Goal: Information Seeking & Learning: Learn about a topic

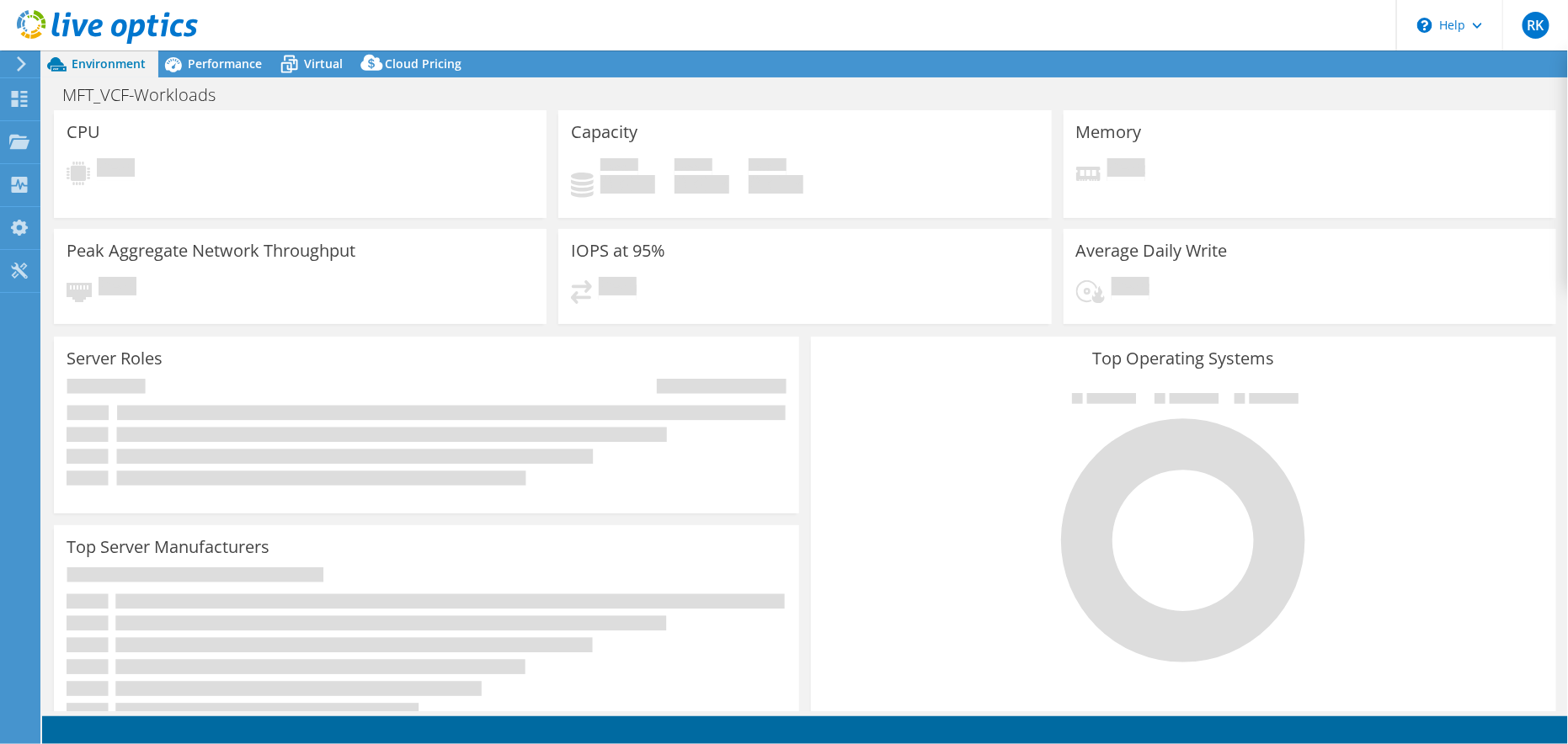
select select "EULondon"
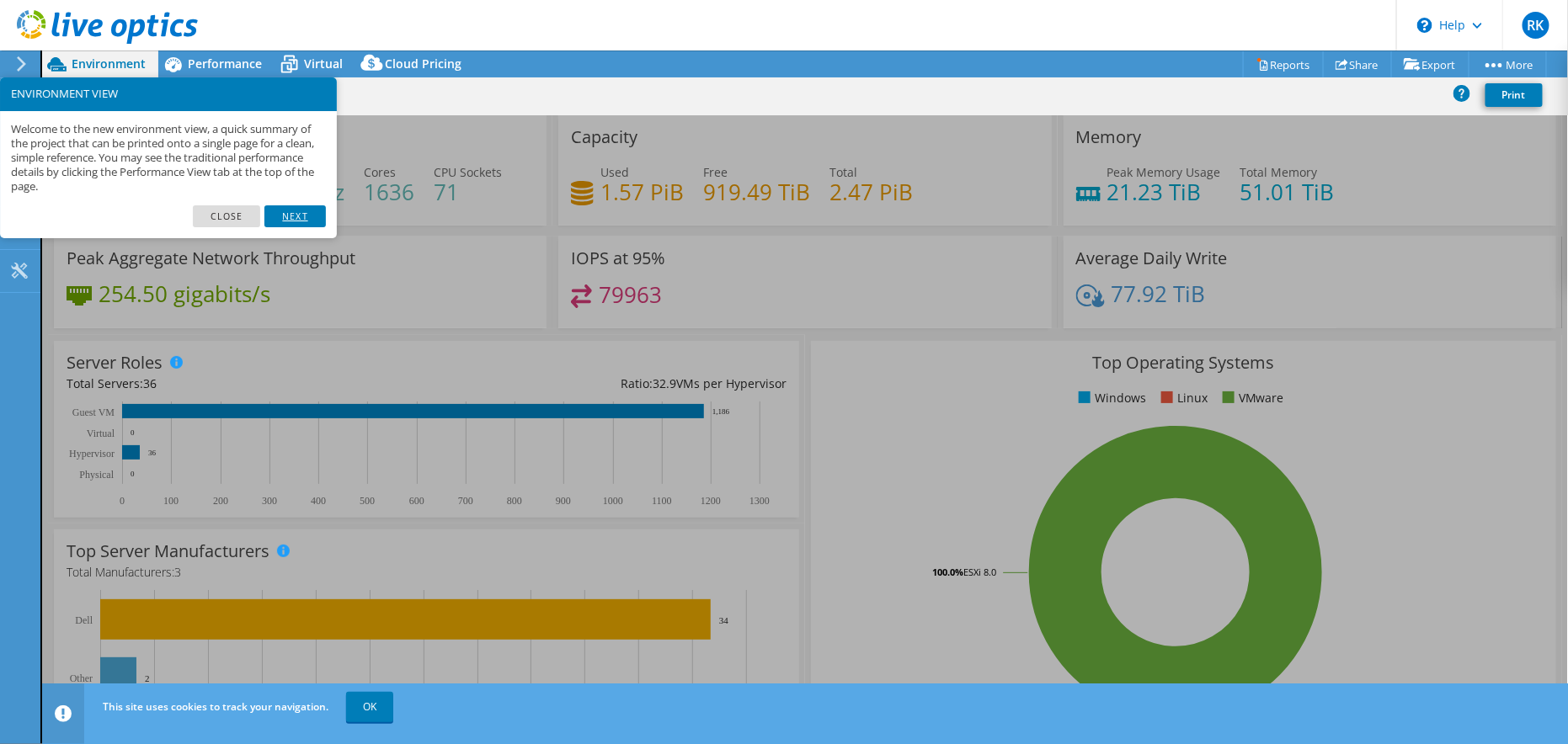
click at [283, 212] on link "Next" at bounding box center [294, 216] width 60 height 22
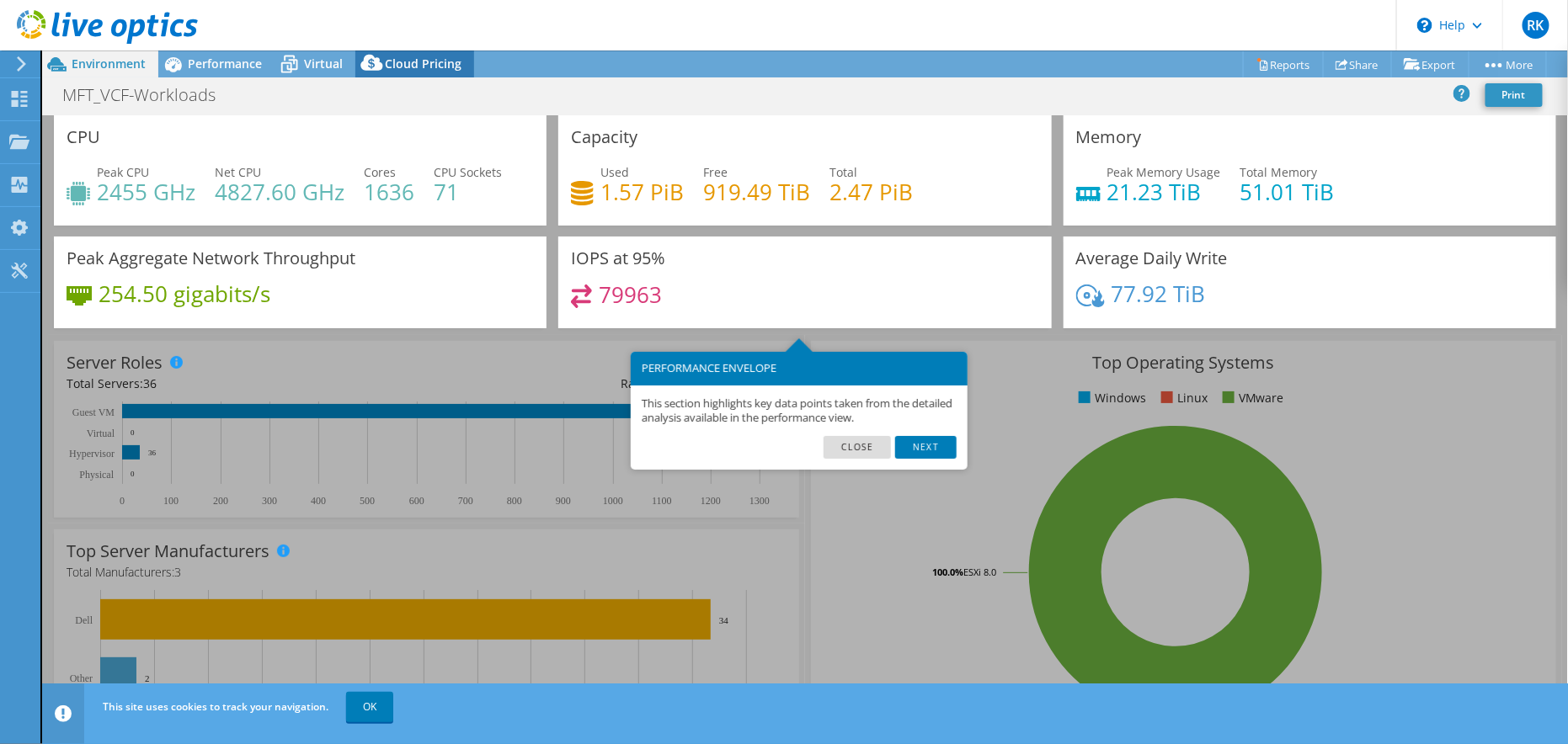
click at [377, 60] on icon at bounding box center [371, 63] width 22 height 16
click at [413, 60] on span "Cloud Pricing" at bounding box center [423, 64] width 77 height 16
click at [836, 447] on link "Close" at bounding box center [858, 447] width 68 height 22
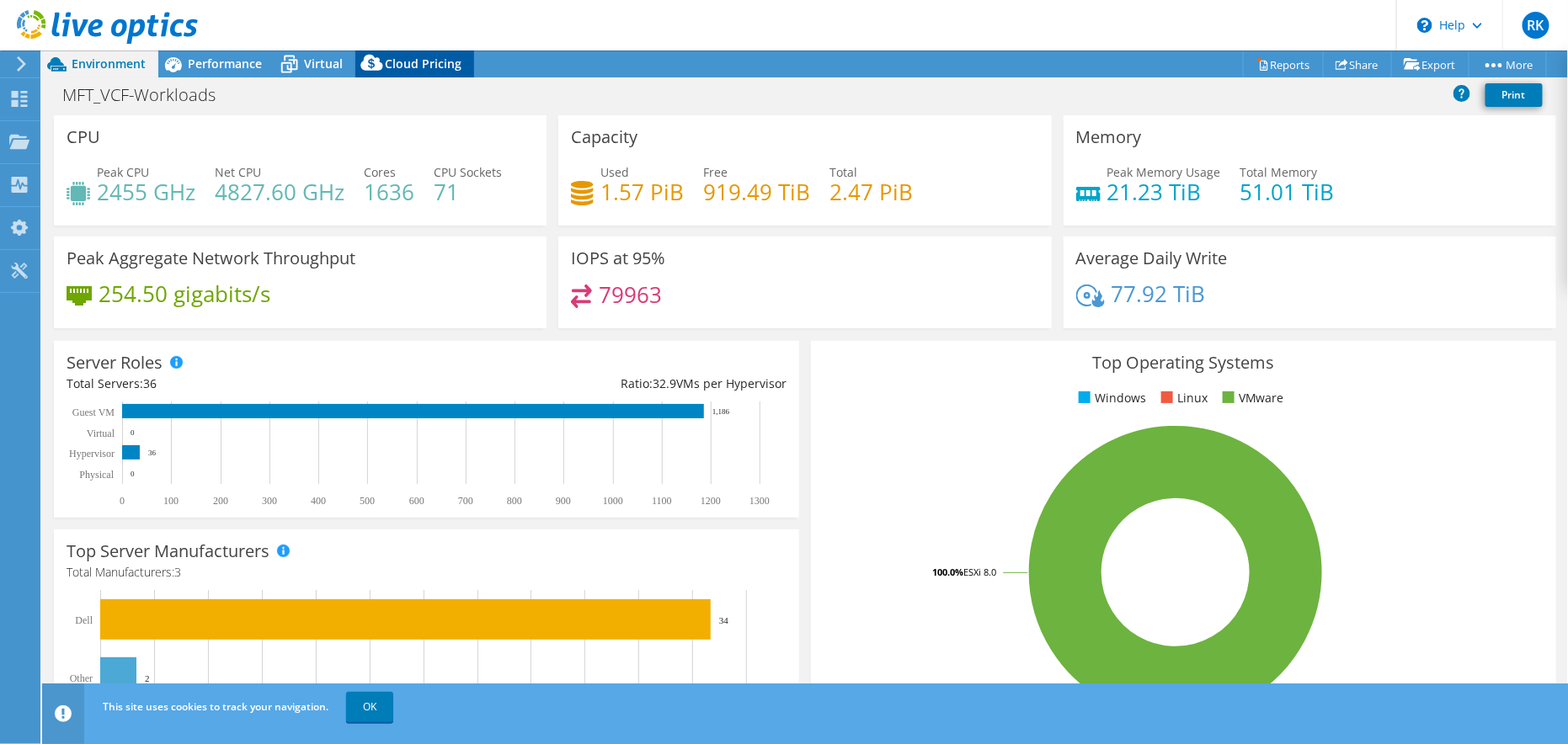
click at [407, 62] on span "Cloud Pricing" at bounding box center [423, 64] width 77 height 16
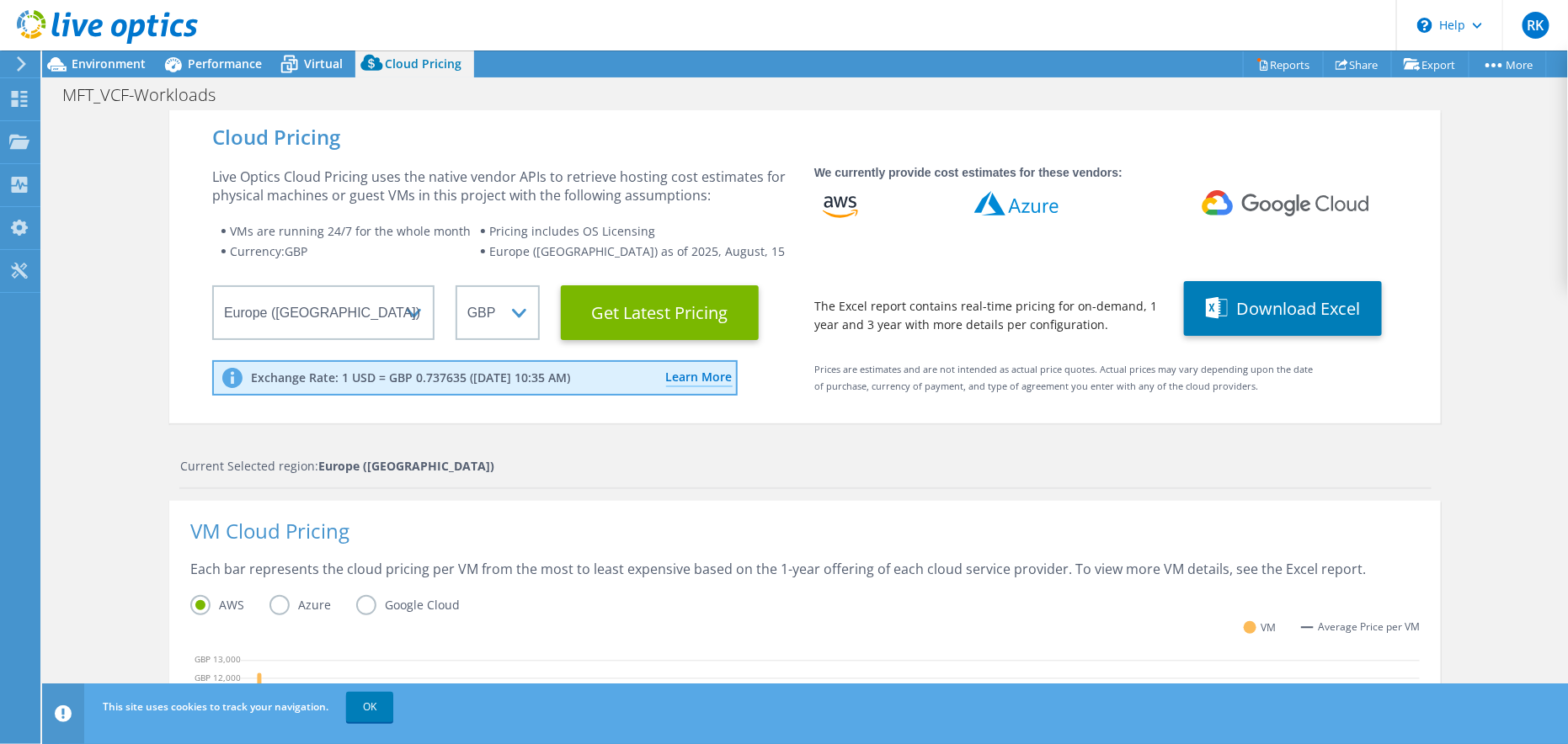
scroll to position [168, 0]
click at [708, 311] on Latest "Get Latest Pricing" at bounding box center [660, 312] width 198 height 55
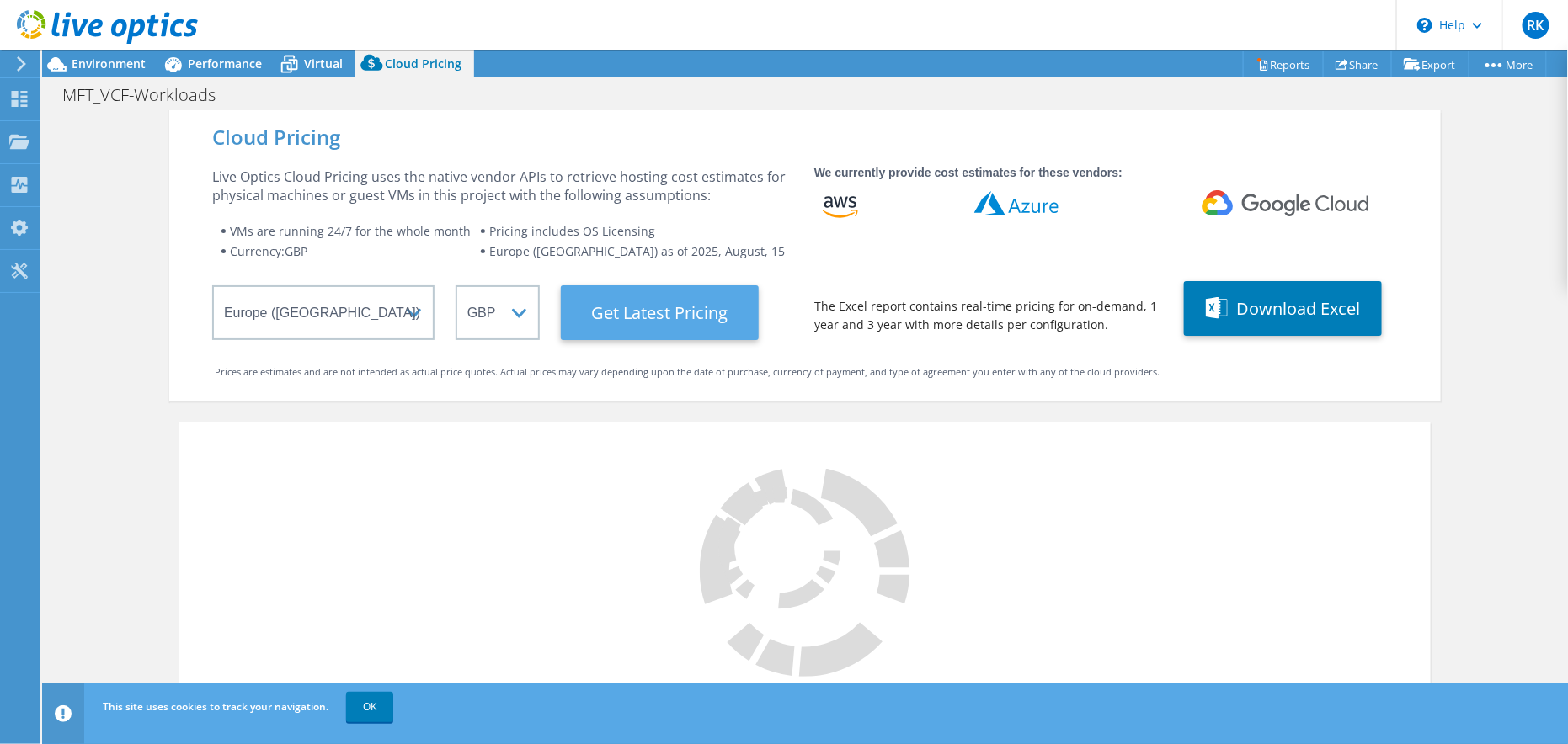
scroll to position [337, 0]
select select "GBP"
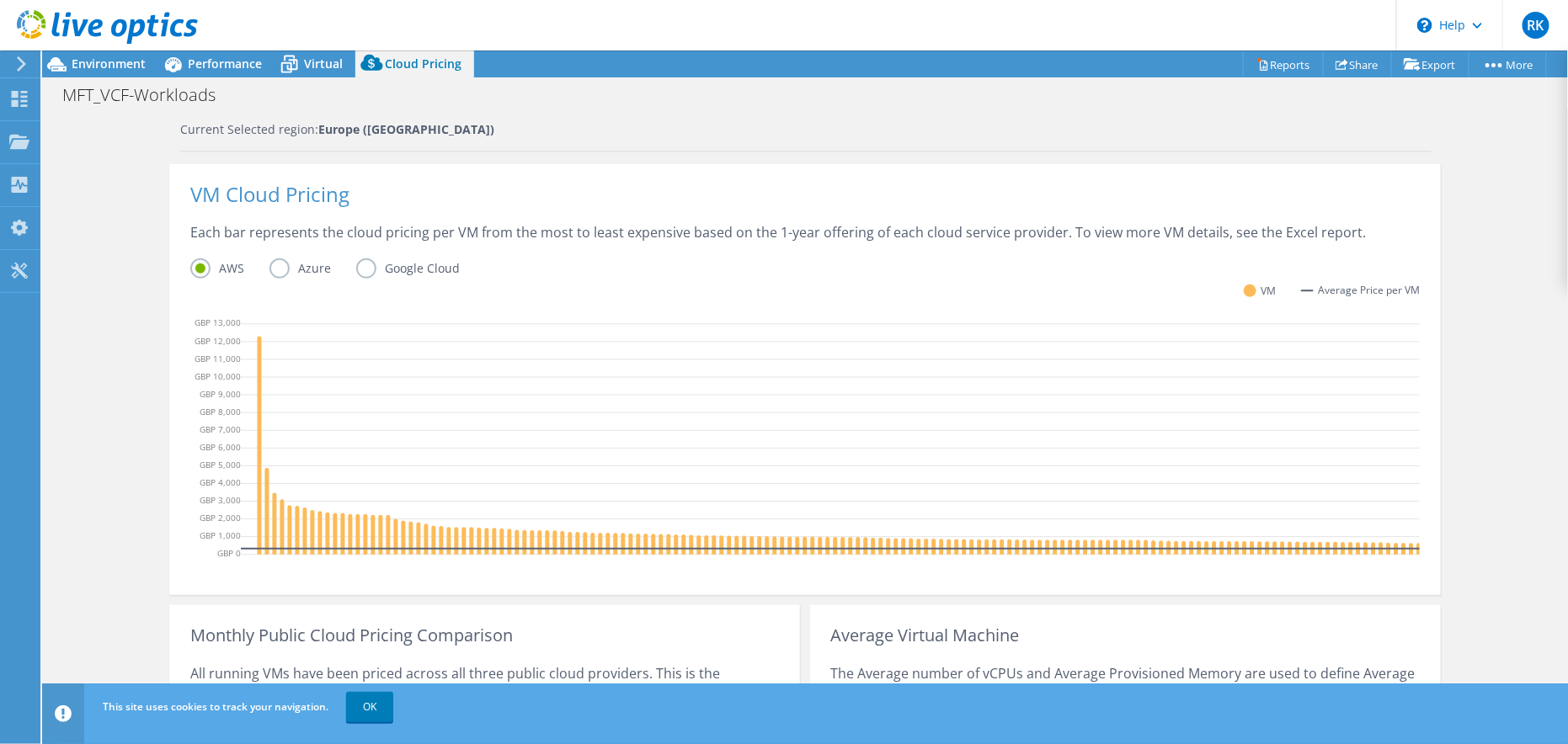
click at [277, 270] on label "Azure" at bounding box center [312, 268] width 86 height 20
click at [0, 0] on input "Azure" at bounding box center [0, 0] width 0 height 0
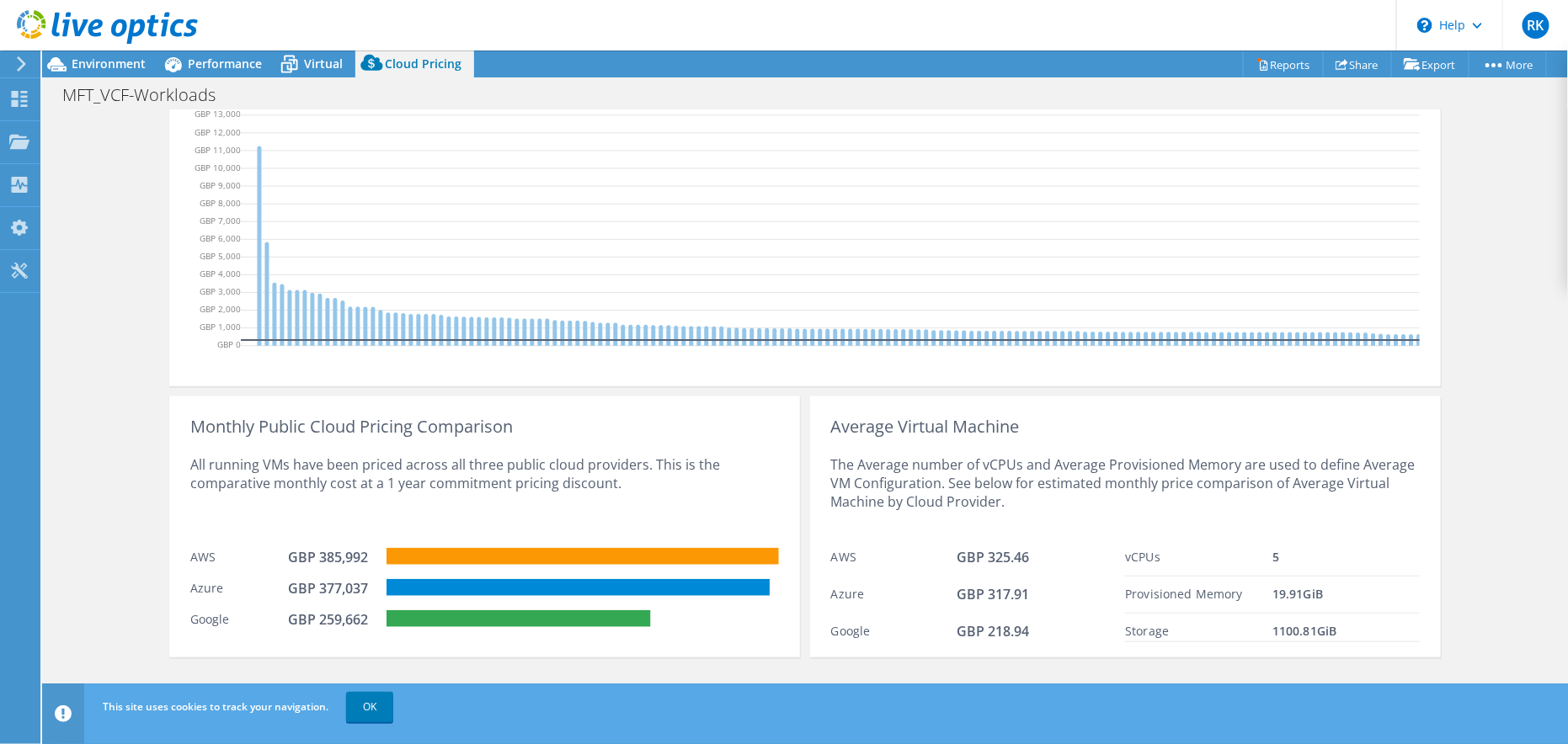
scroll to position [556, 0]
click at [377, 711] on link "OK" at bounding box center [370, 706] width 47 height 31
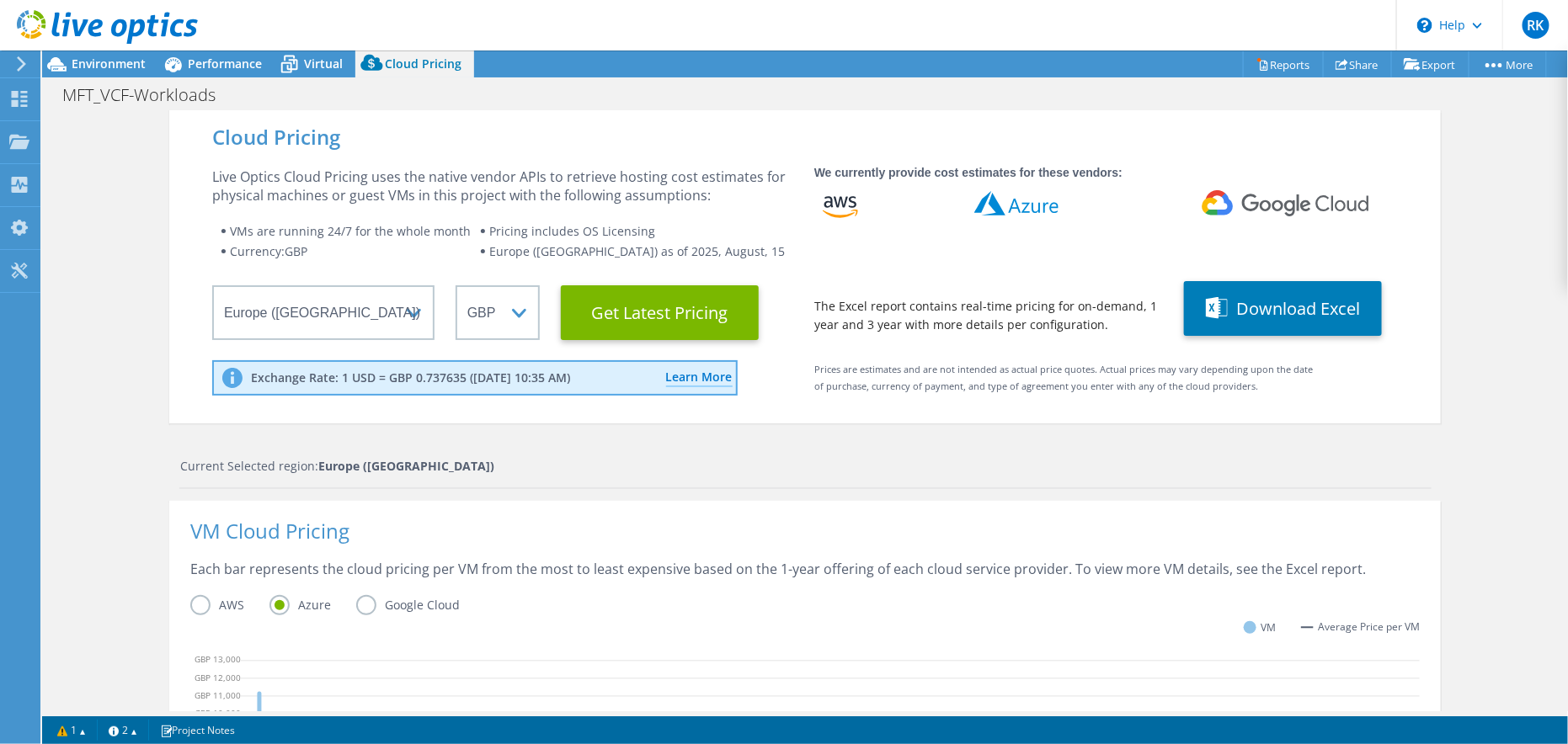
scroll to position [179, 0]
click at [72, 63] on span "Environment" at bounding box center [108, 64] width 74 height 16
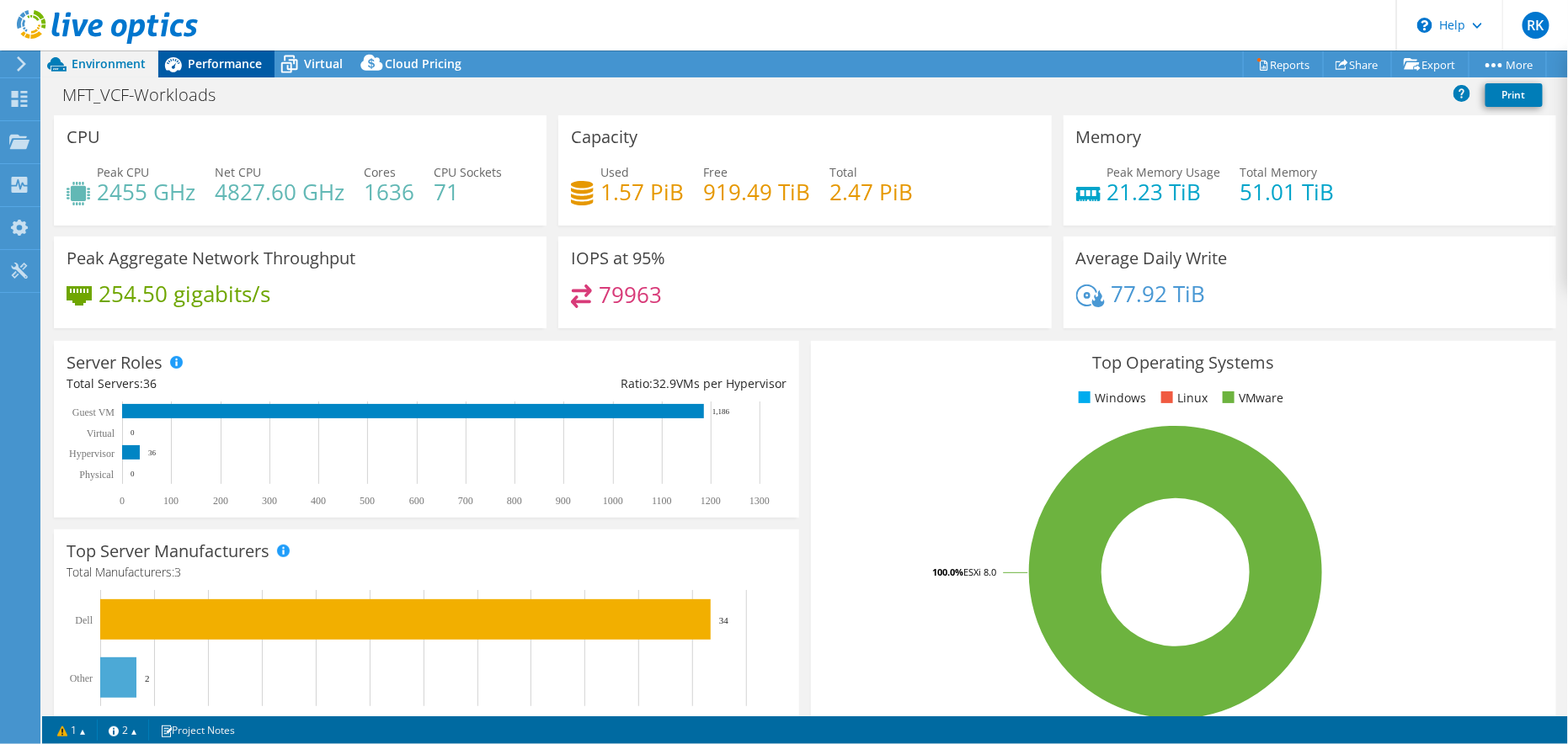
click at [228, 66] on span "Performance" at bounding box center [224, 64] width 74 height 16
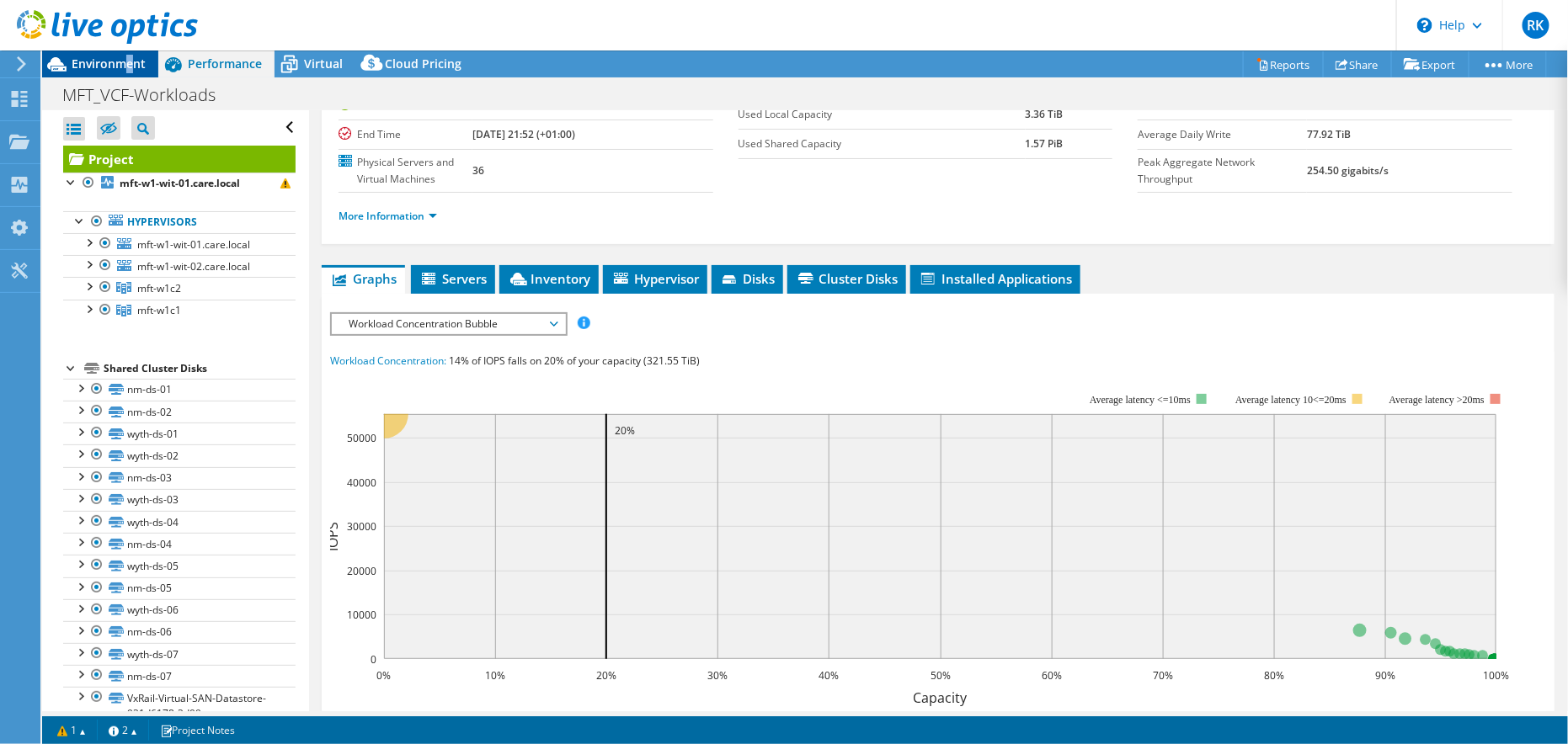
click at [131, 68] on span "Environment" at bounding box center [108, 64] width 74 height 16
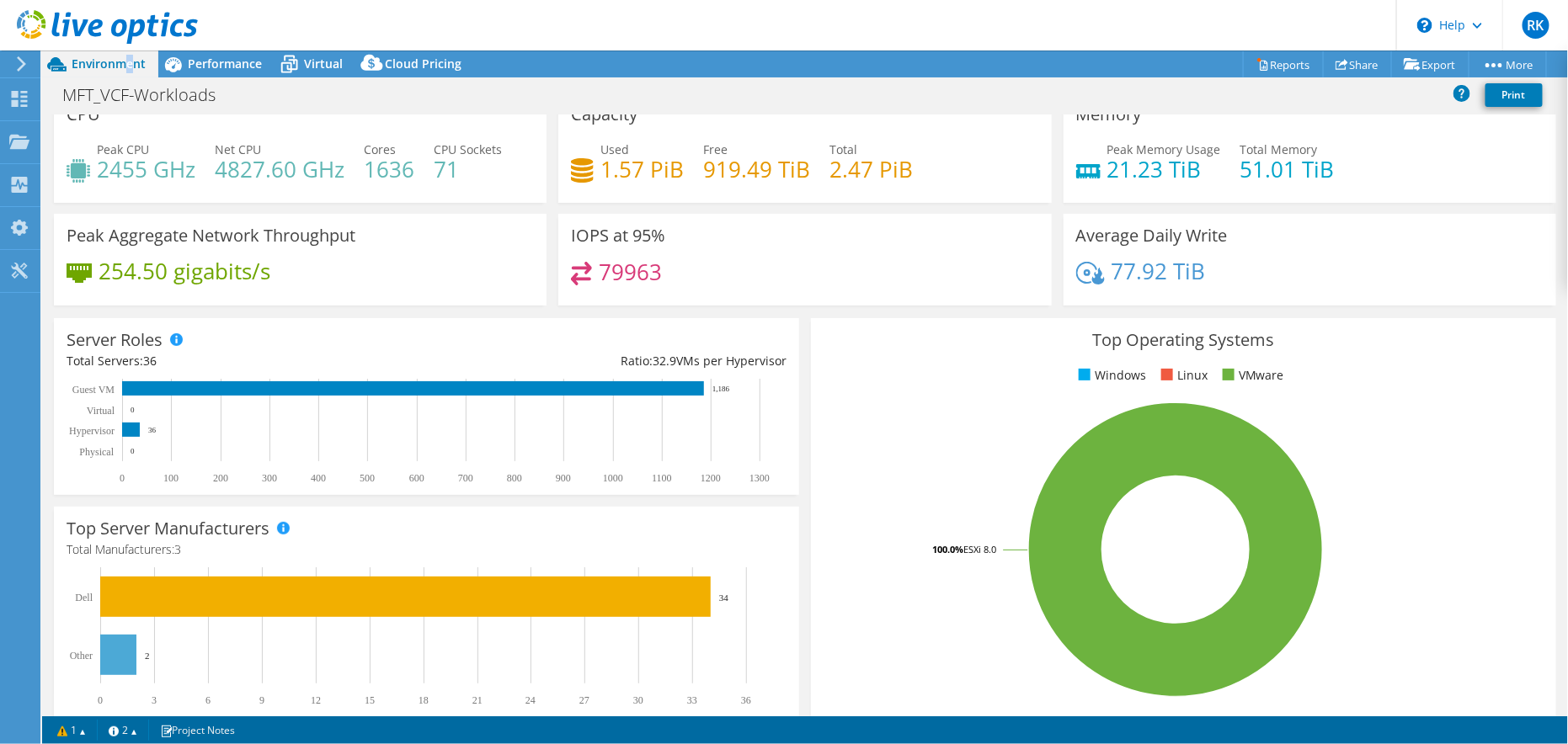
scroll to position [0, 0]
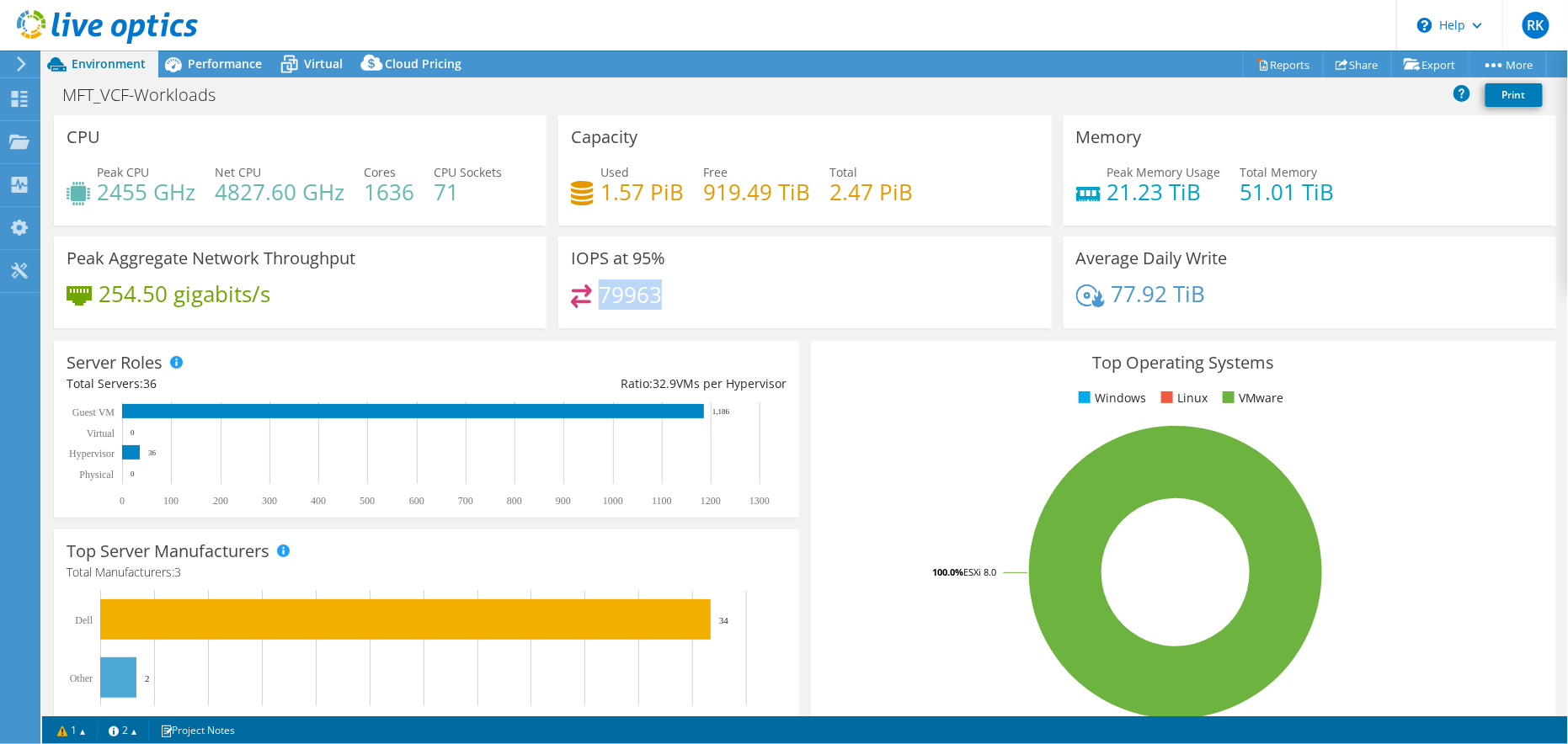
drag, startPoint x: 667, startPoint y: 300, endPoint x: 595, endPoint y: 297, distance: 72.1
click at [595, 297] on div "79963" at bounding box center [805, 303] width 468 height 37
drag, startPoint x: 312, startPoint y: 300, endPoint x: 73, endPoint y: 293, distance: 239.1
click at [73, 293] on div "254.50 gigabits/s" at bounding box center [300, 302] width 468 height 36
click at [216, 65] on span "Performance" at bounding box center [224, 64] width 74 height 16
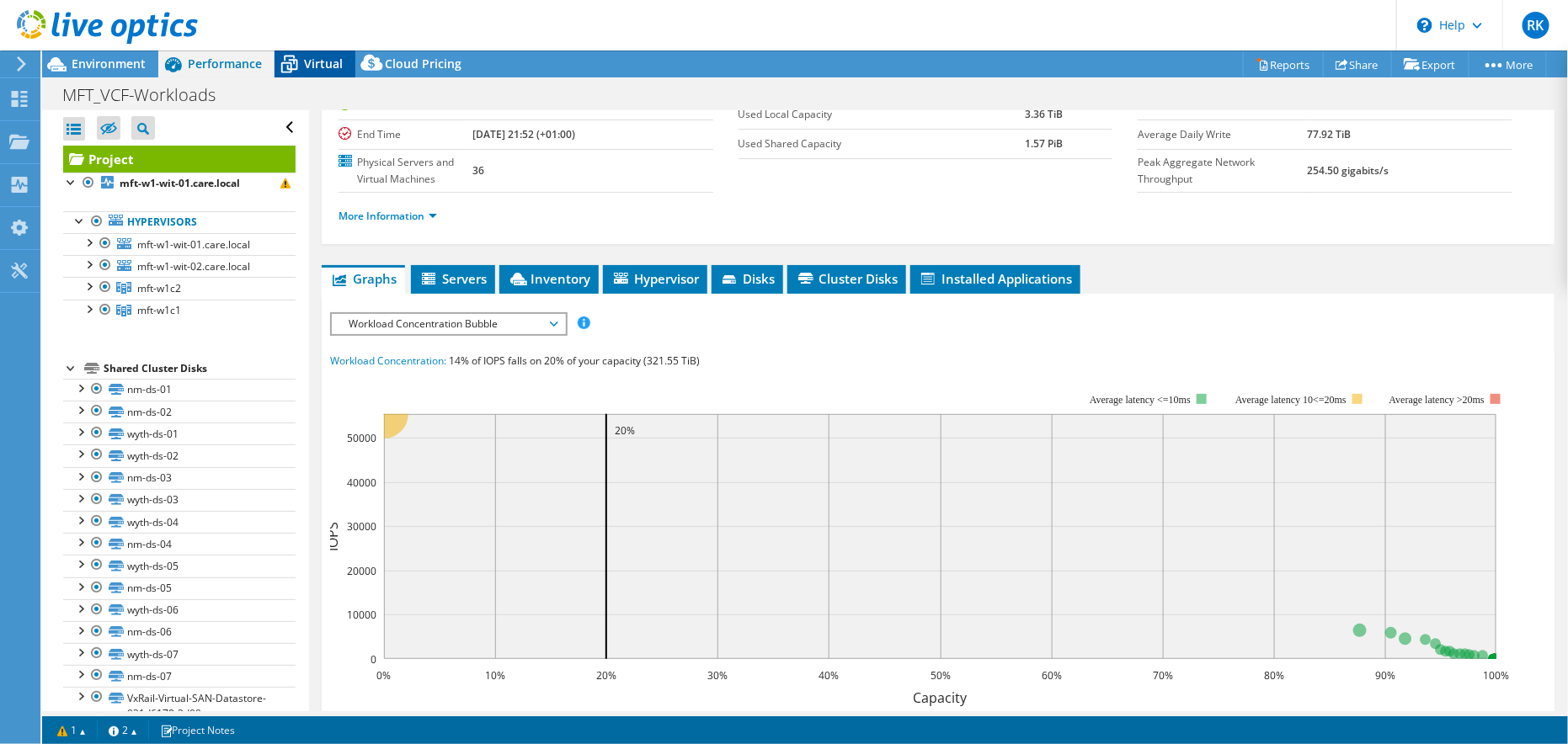
click at [307, 61] on span "Virtual" at bounding box center [323, 64] width 38 height 16
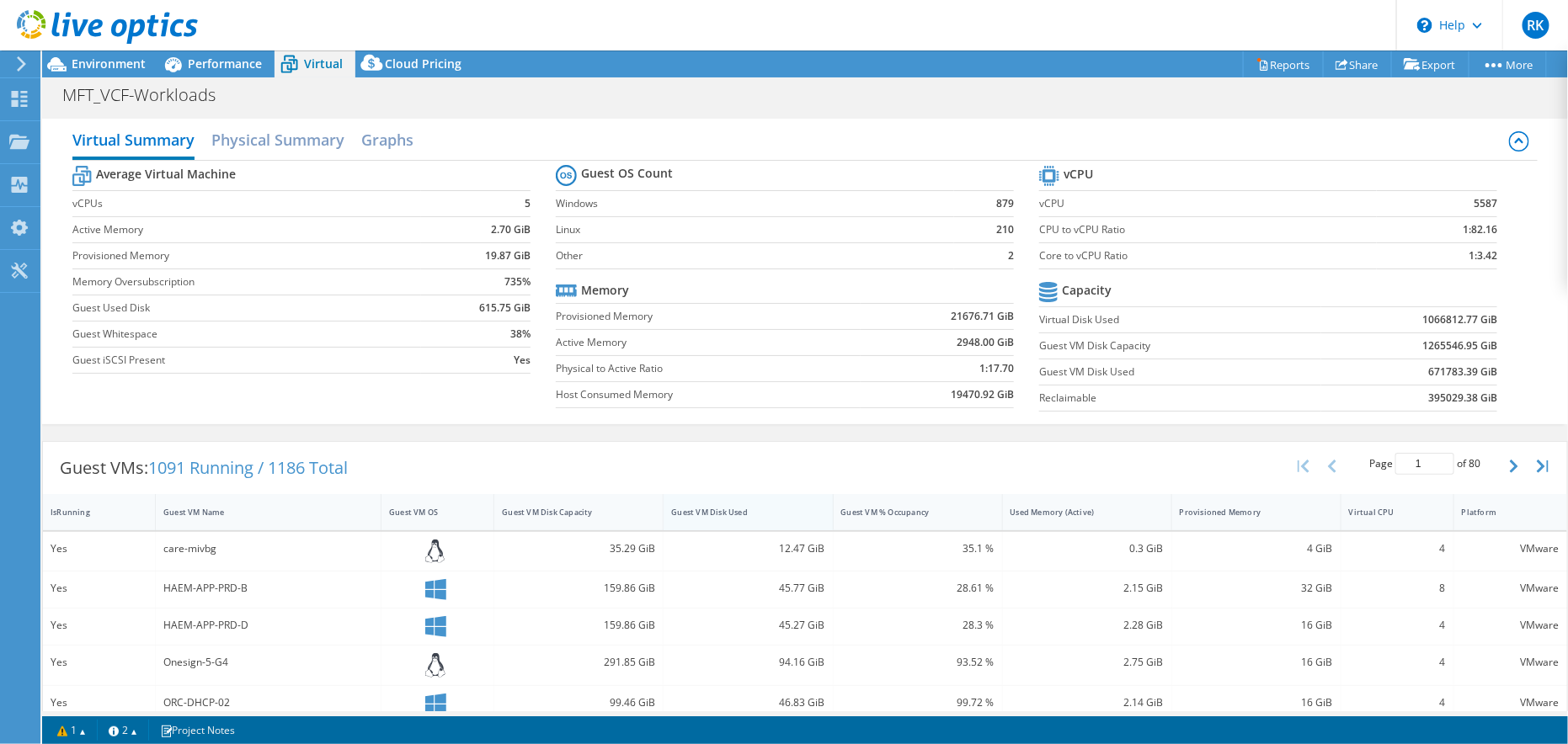
click at [708, 511] on div "Guest VM Disk Used" at bounding box center [737, 512] width 134 height 11
click at [262, 133] on h2 "Physical Summary" at bounding box center [277, 141] width 134 height 37
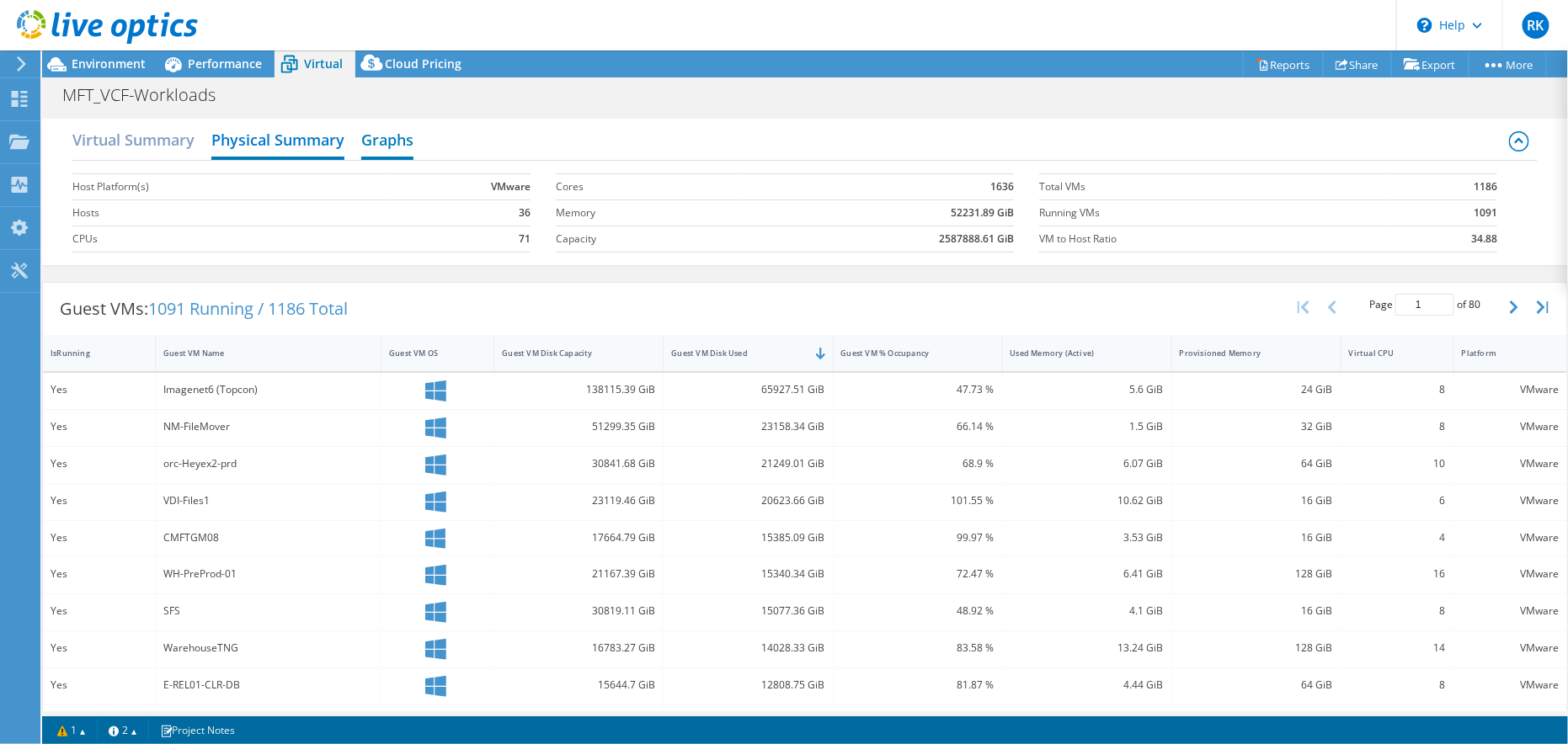
click at [387, 138] on h2 "Graphs" at bounding box center [387, 141] width 52 height 37
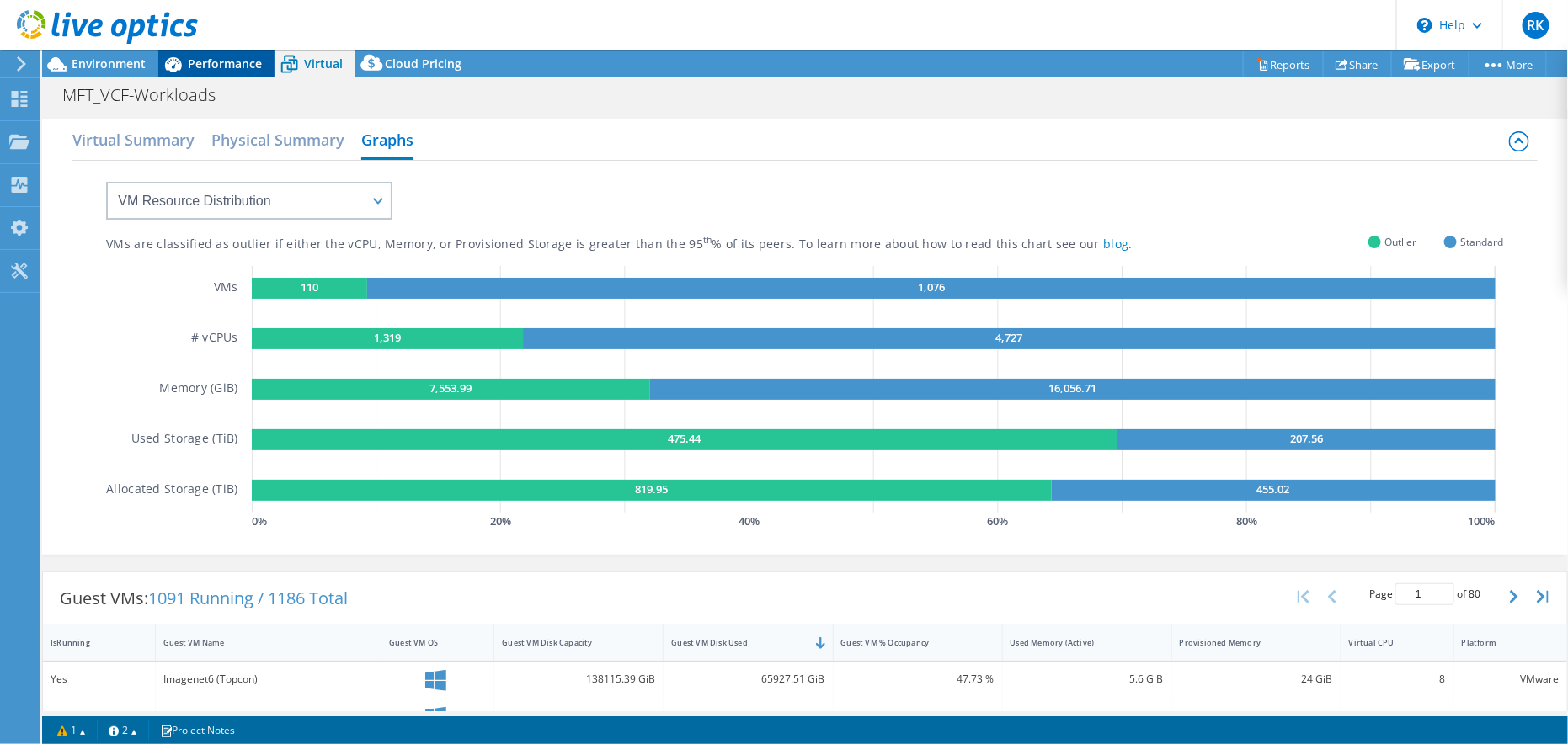
click at [212, 70] on span "Performance" at bounding box center [224, 64] width 74 height 16
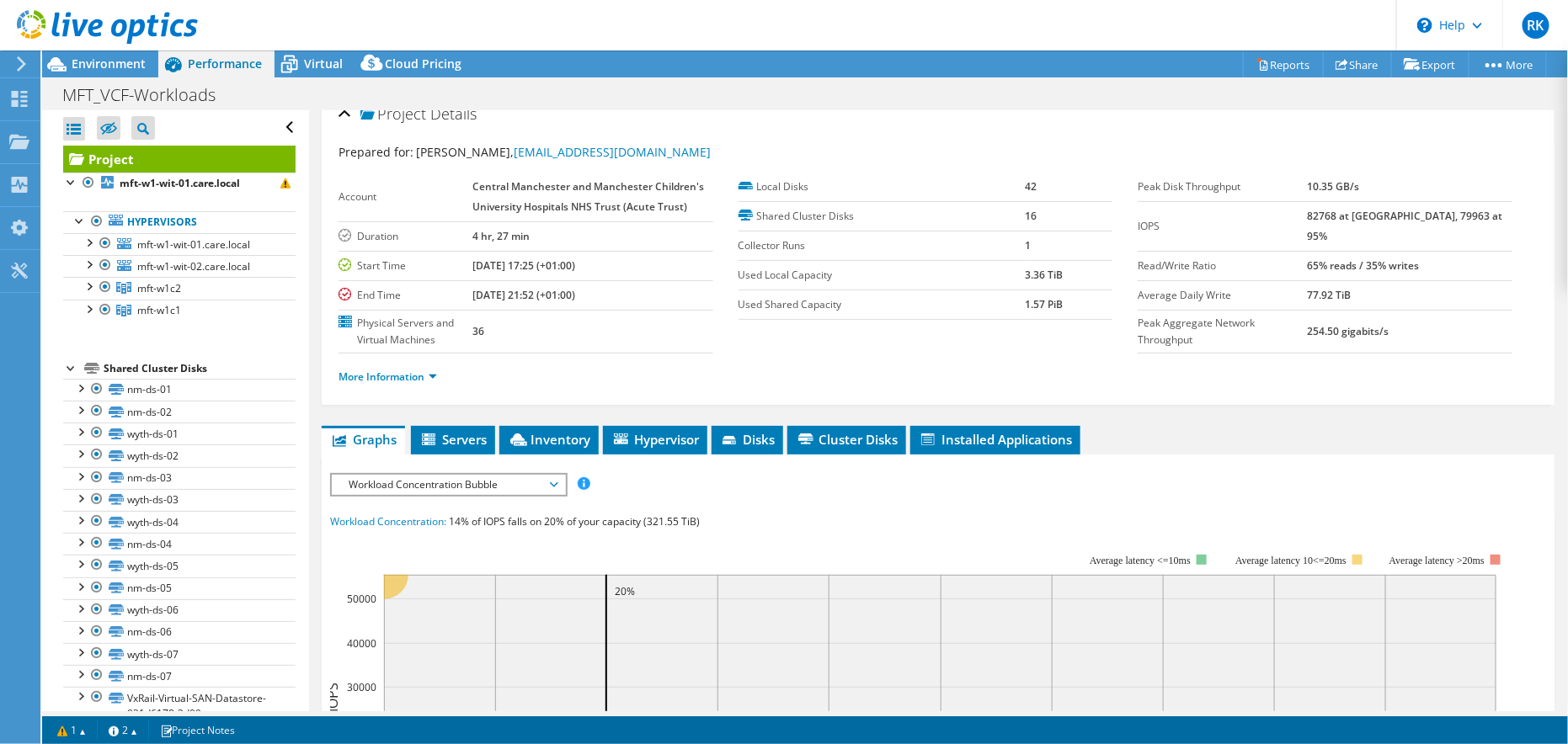
scroll to position [10, 0]
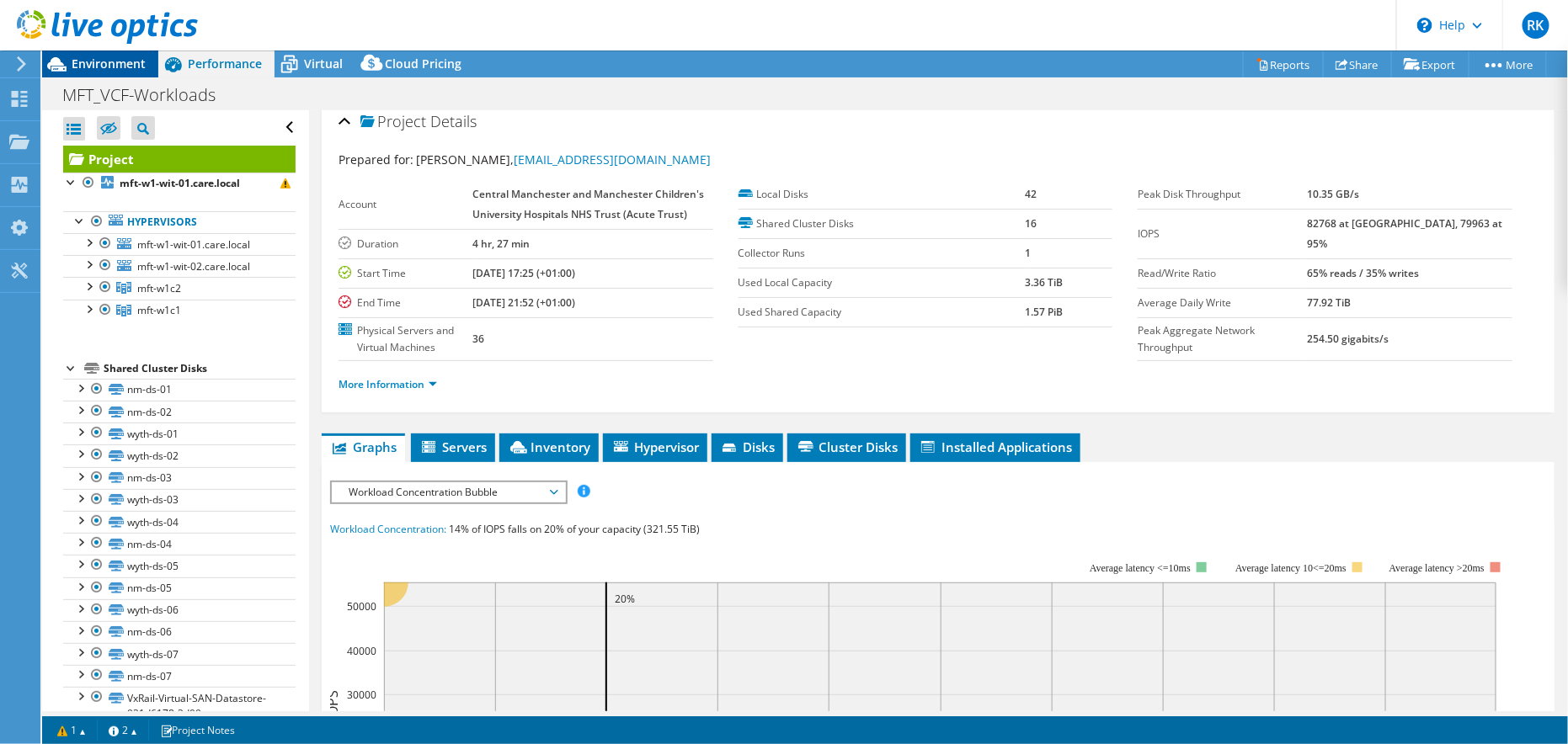
click at [102, 59] on span "Environment" at bounding box center [108, 64] width 74 height 16
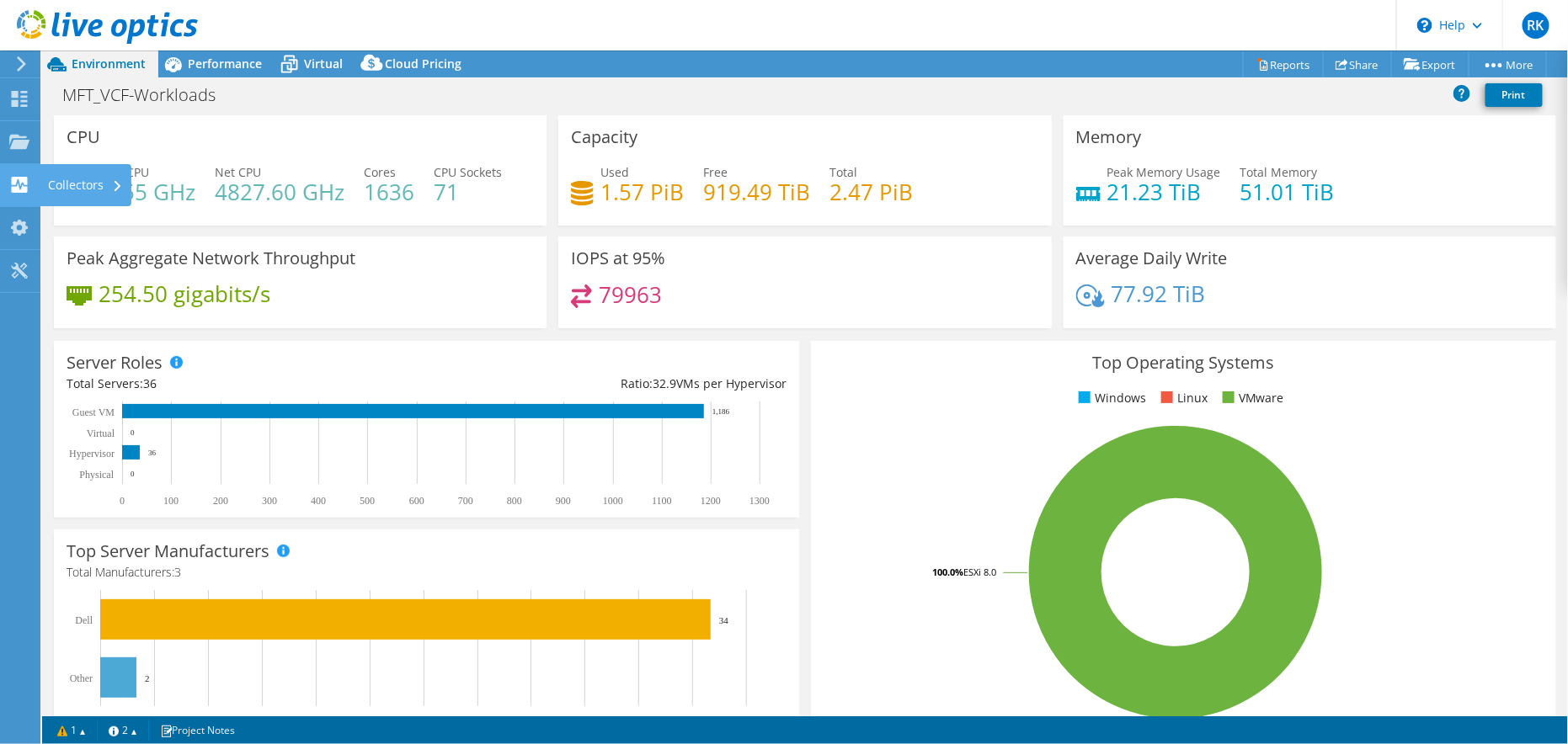
click at [88, 180] on div "Collectors" at bounding box center [85, 185] width 92 height 42
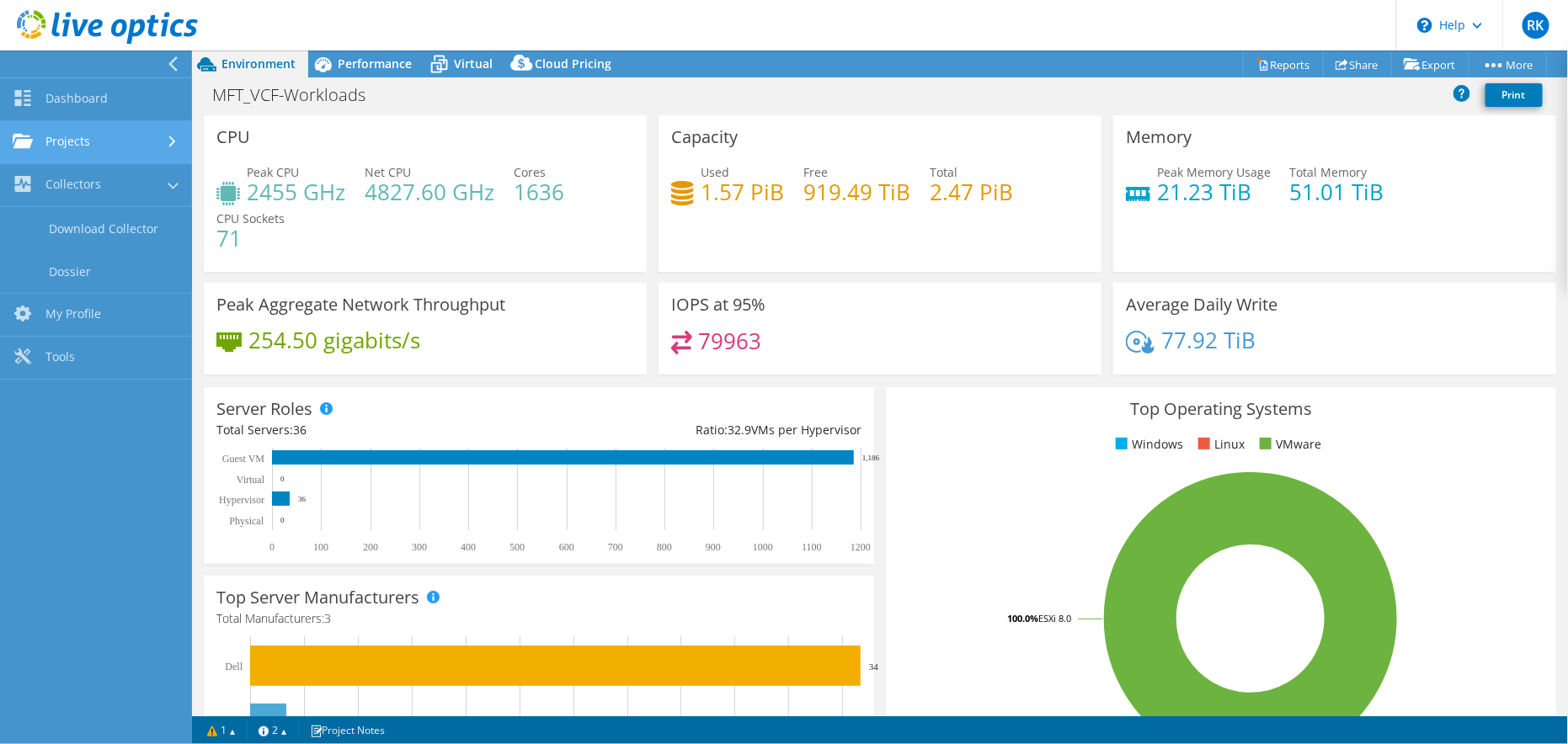
click at [175, 142] on icon at bounding box center [173, 141] width 7 height 11
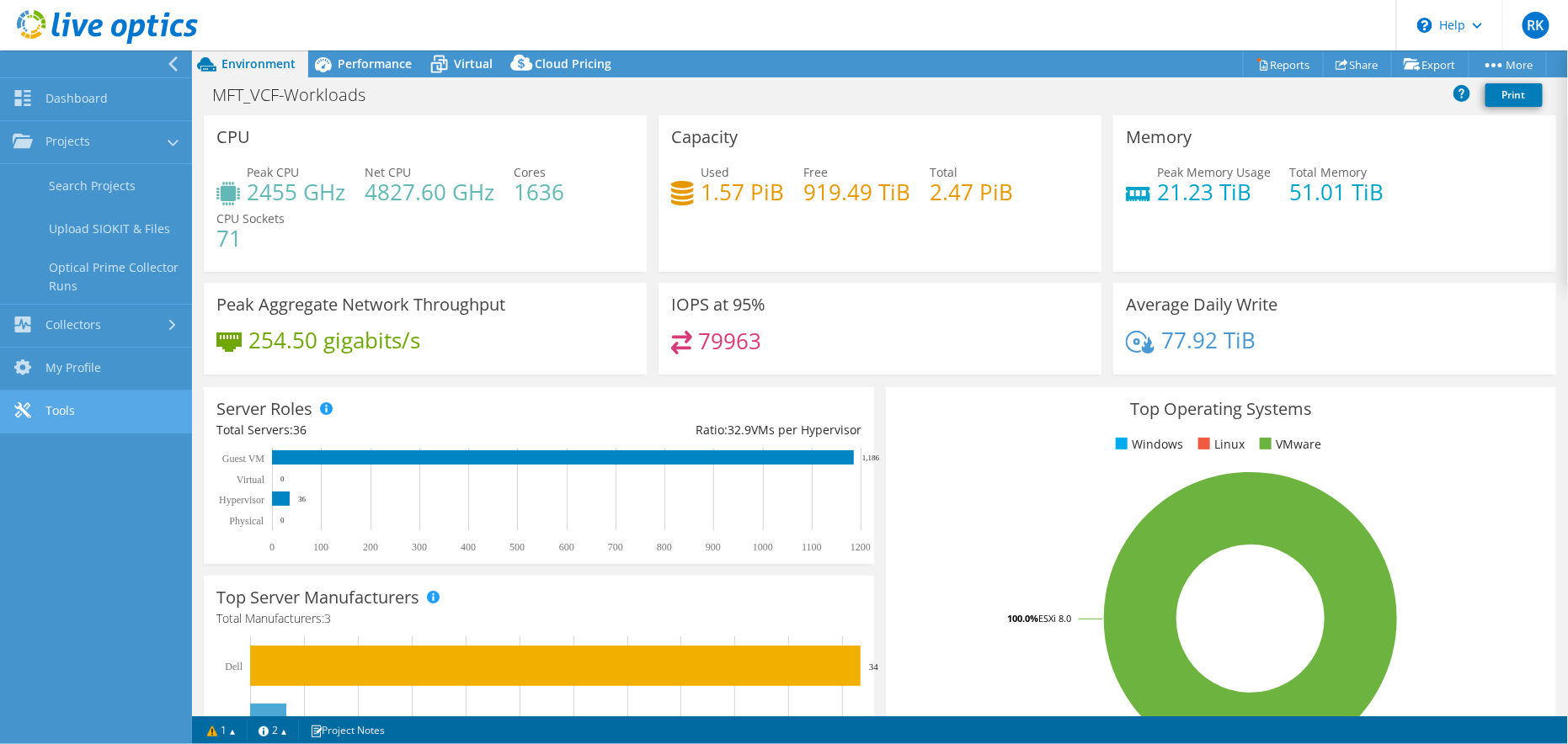
click at [59, 414] on link "Tools" at bounding box center [96, 412] width 192 height 43
